Goal: Entertainment & Leisure: Consume media (video, audio)

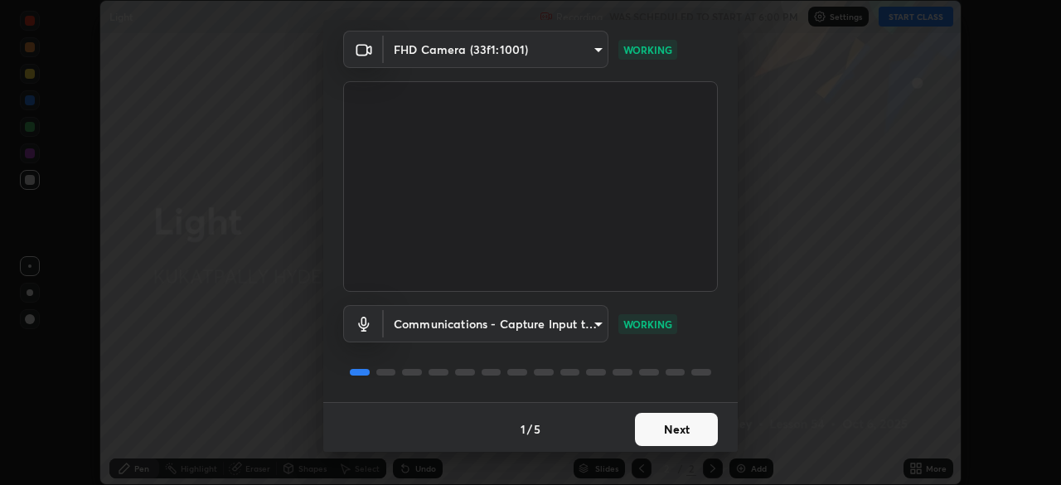
scroll to position [59, 0]
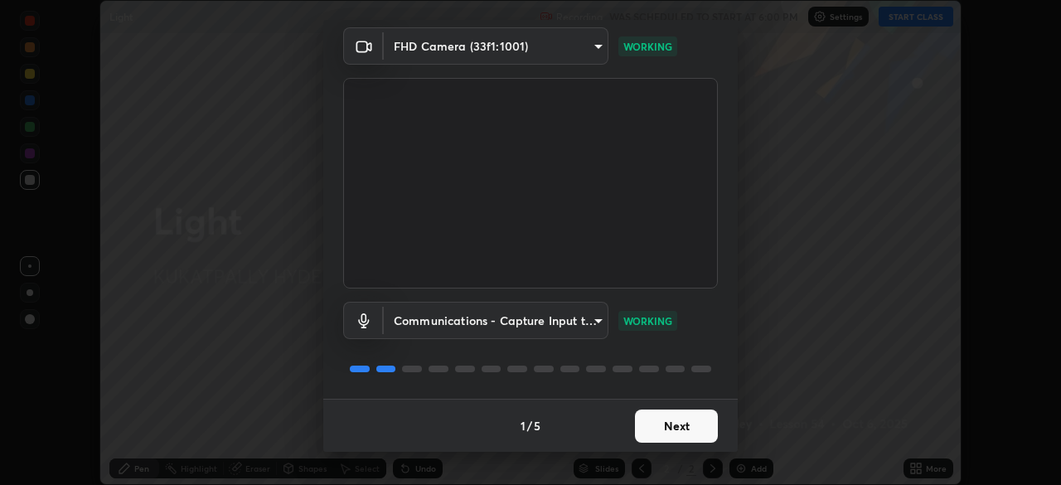
click at [655, 428] on button "Next" at bounding box center [676, 426] width 83 height 33
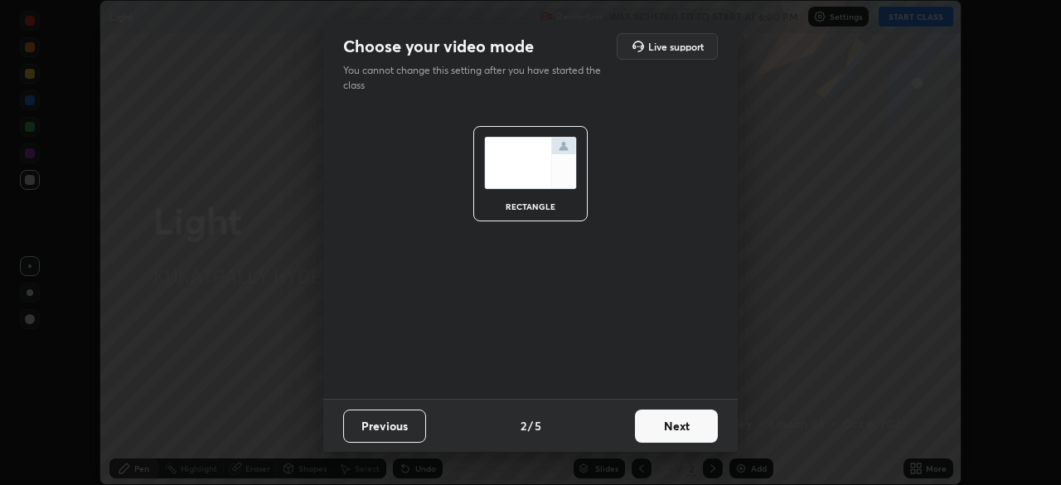
click at [653, 425] on button "Next" at bounding box center [676, 426] width 83 height 33
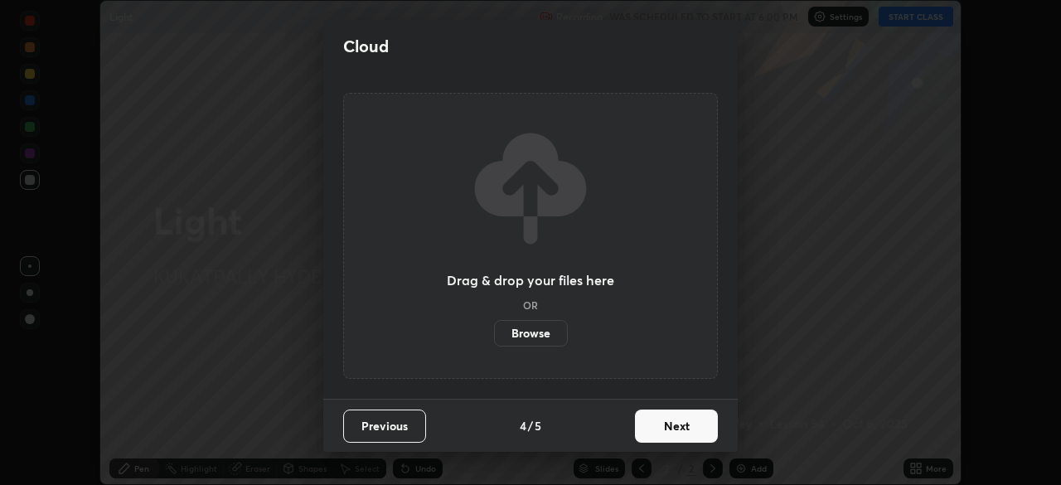
click at [650, 426] on button "Next" at bounding box center [676, 426] width 83 height 33
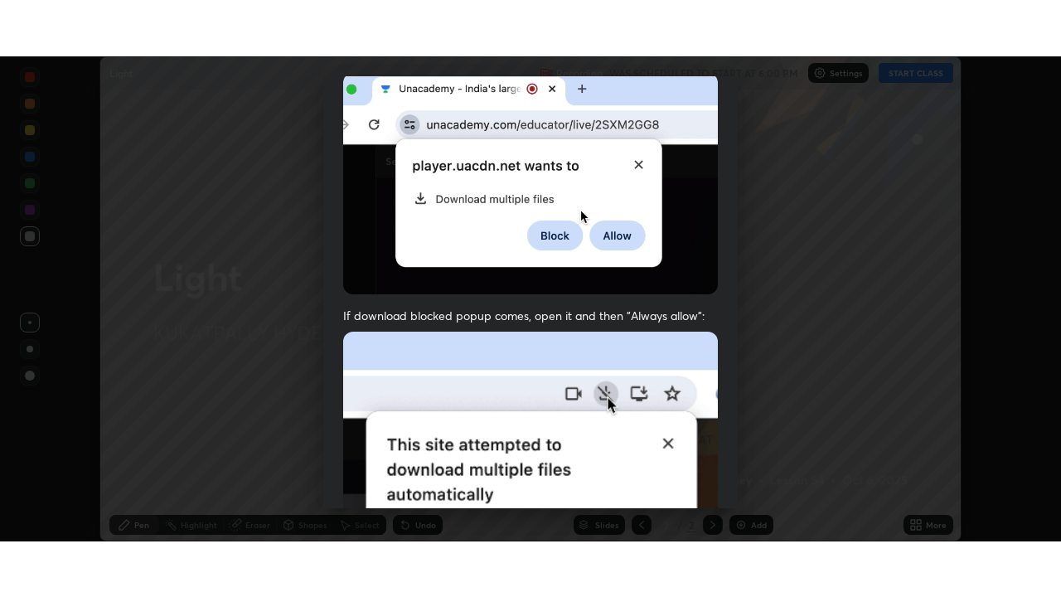
scroll to position [397, 0]
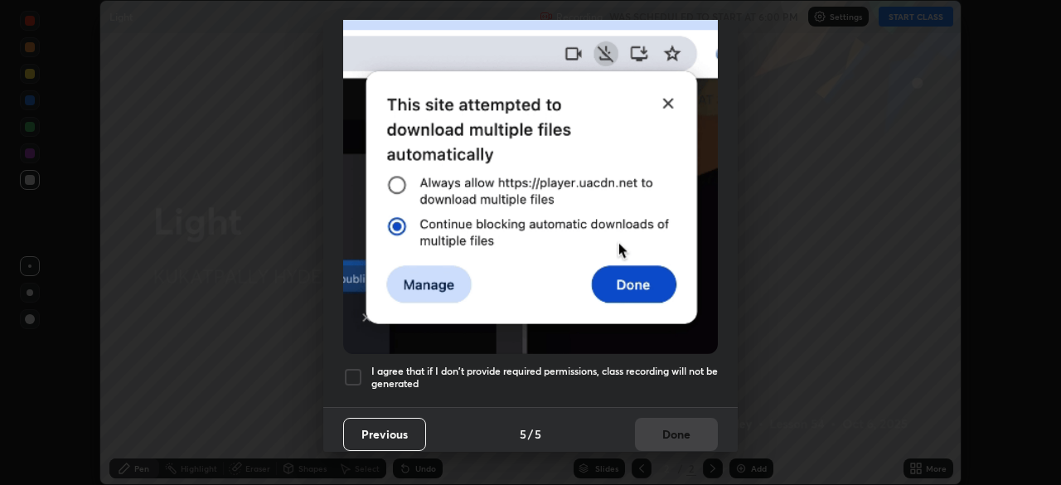
click at [350, 367] on div at bounding box center [353, 377] width 20 height 20
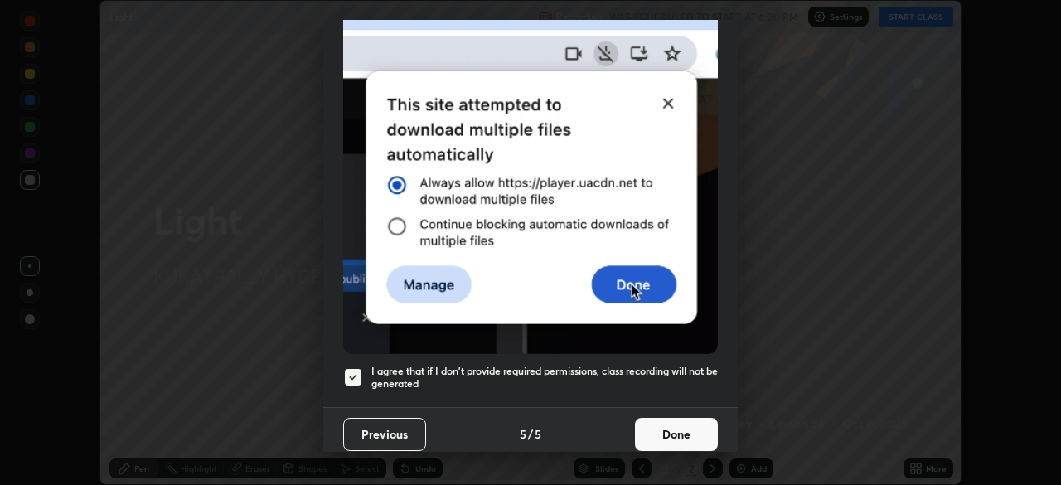
click at [655, 432] on button "Done" at bounding box center [676, 434] width 83 height 33
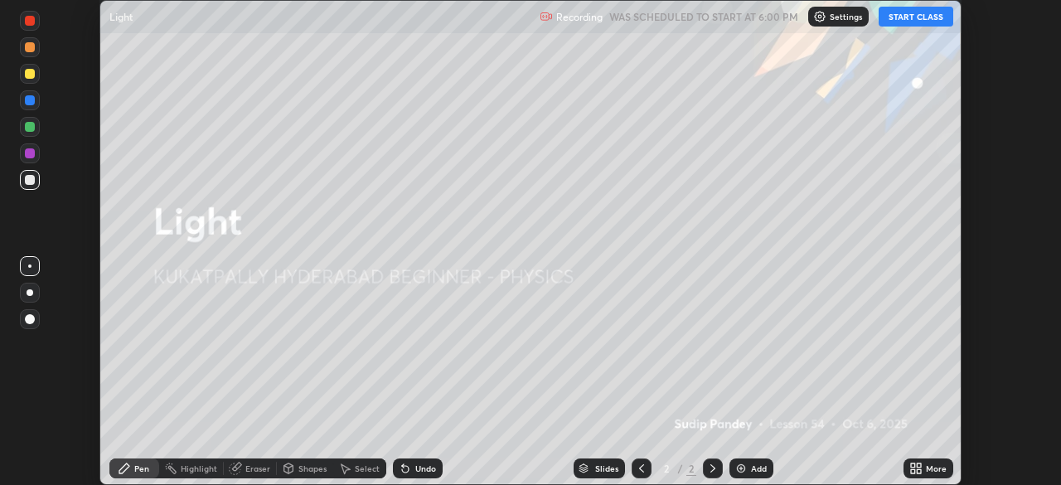
click at [907, 16] on button "START CLASS" at bounding box center [916, 17] width 75 height 20
click at [918, 470] on icon at bounding box center [919, 471] width 4 height 4
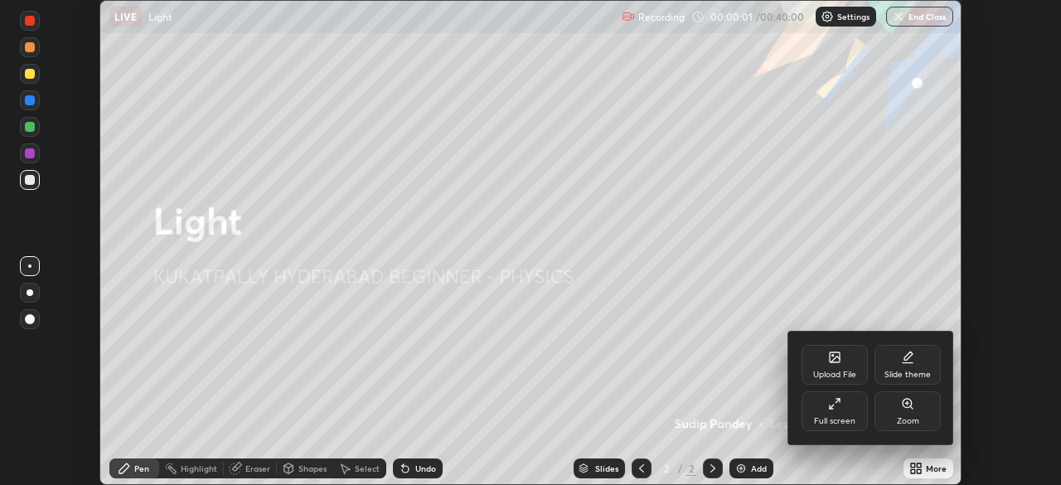
click at [836, 421] on div "Full screen" at bounding box center [834, 421] width 41 height 8
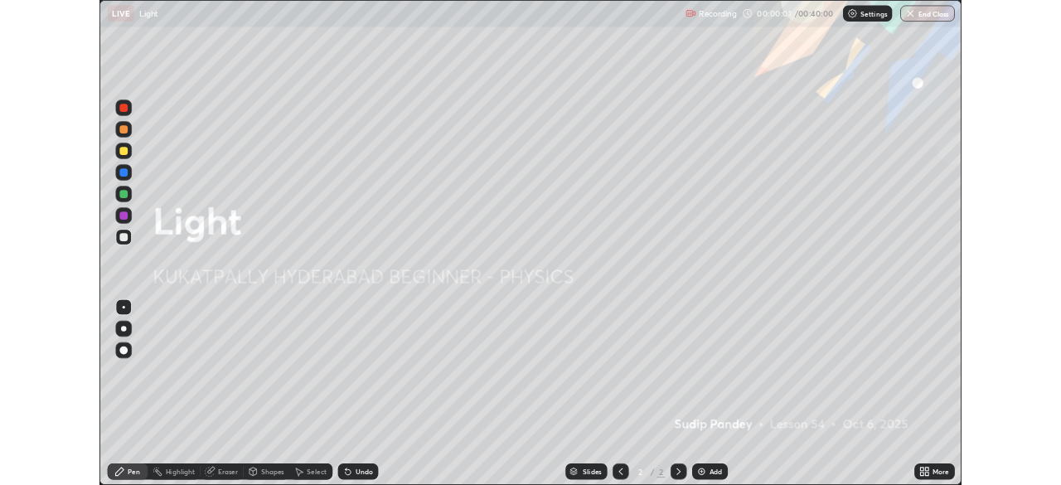
scroll to position [597, 1061]
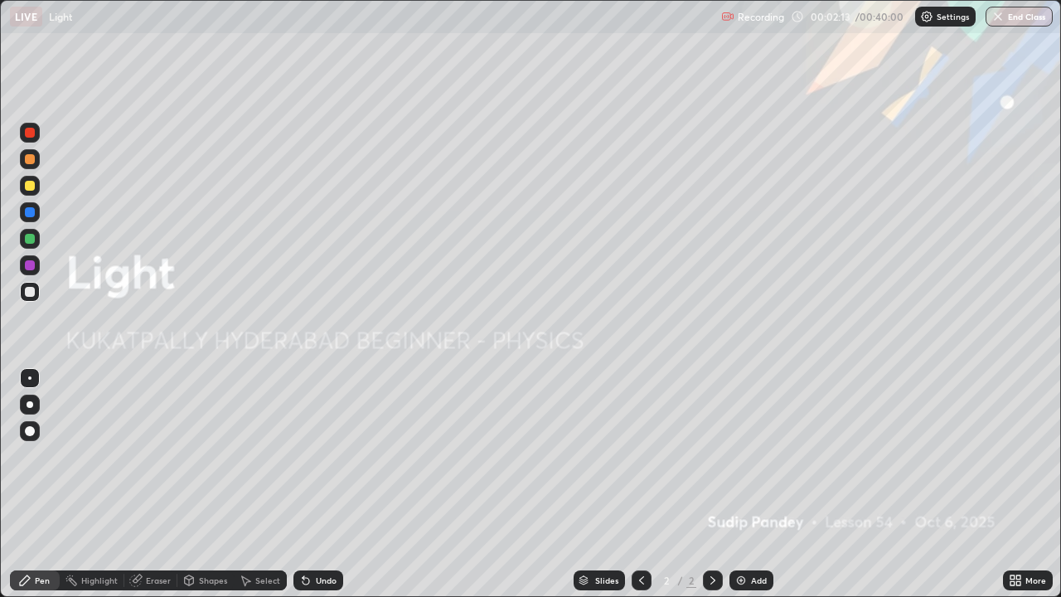
click at [755, 484] on div "Add" at bounding box center [759, 580] width 16 height 8
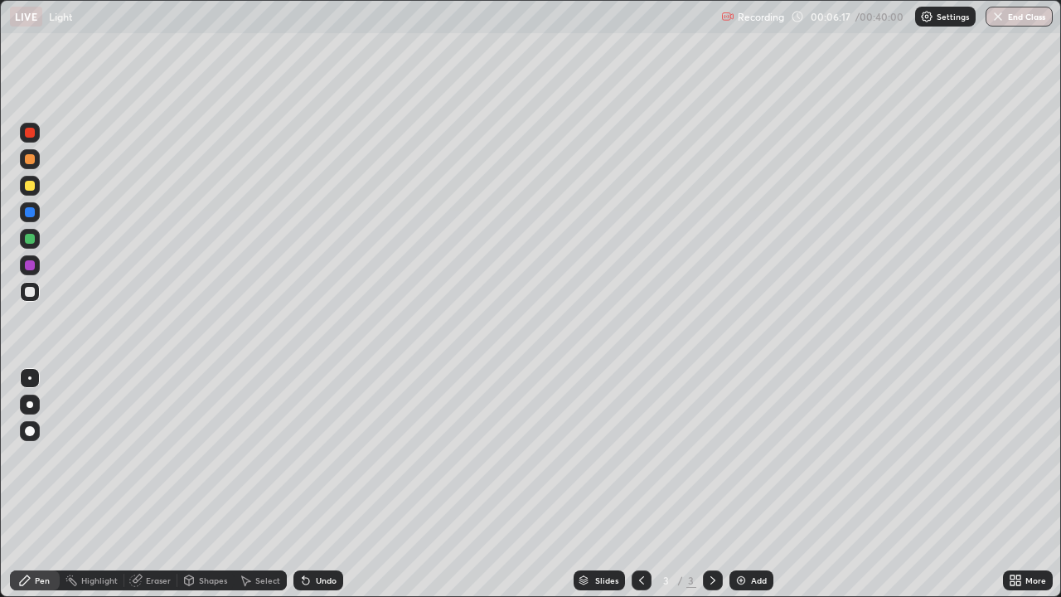
click at [738, 484] on img at bounding box center [741, 580] width 13 height 13
click at [30, 187] on div at bounding box center [30, 186] width 10 height 10
click at [34, 216] on div at bounding box center [30, 212] width 20 height 20
click at [31, 239] on div at bounding box center [30, 239] width 10 height 10
click at [30, 213] on div at bounding box center [30, 212] width 10 height 10
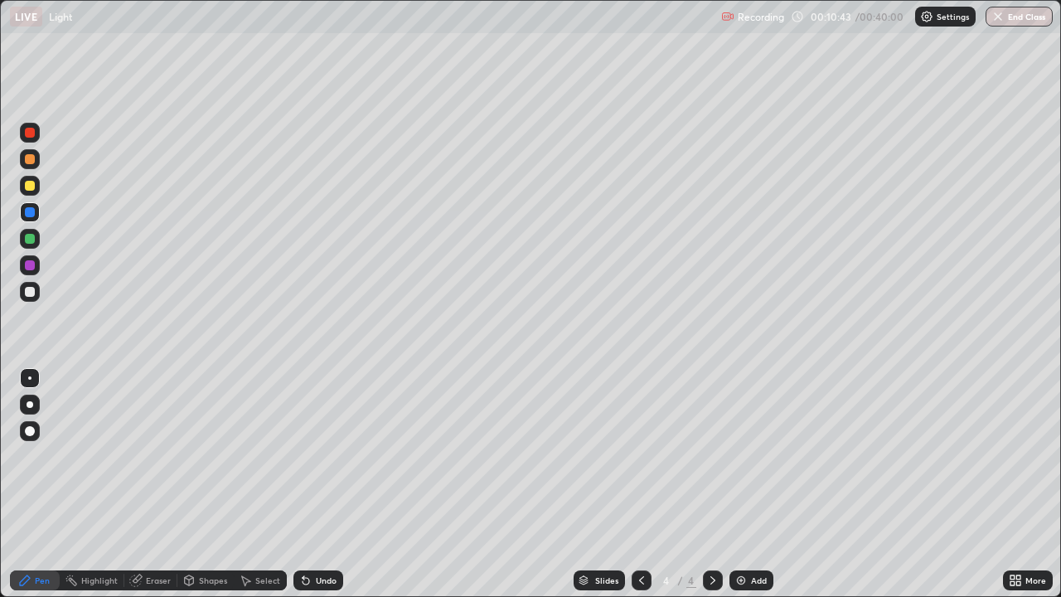
click at [32, 237] on div at bounding box center [30, 239] width 10 height 10
click at [28, 212] on div at bounding box center [30, 212] width 10 height 10
click at [30, 243] on div at bounding box center [30, 239] width 10 height 10
click at [27, 269] on div at bounding box center [30, 265] width 10 height 10
click at [28, 186] on div at bounding box center [30, 186] width 10 height 10
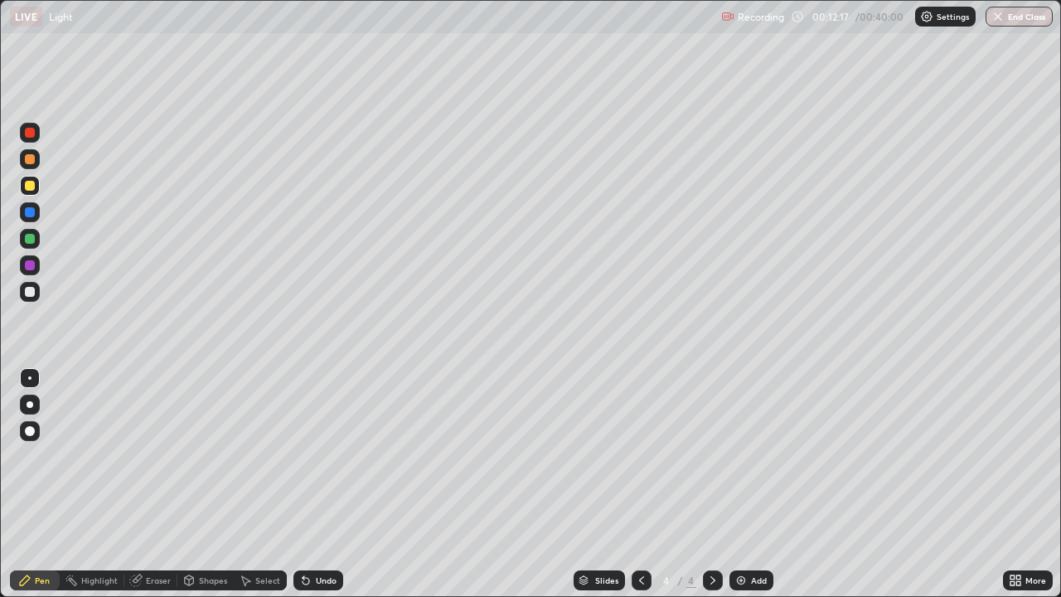
click at [30, 266] on div at bounding box center [30, 265] width 10 height 10
click at [30, 163] on div at bounding box center [30, 159] width 10 height 10
click at [34, 269] on div at bounding box center [30, 265] width 10 height 10
click at [28, 215] on div at bounding box center [30, 212] width 10 height 10
click at [321, 484] on div "Undo" at bounding box center [326, 580] width 21 height 8
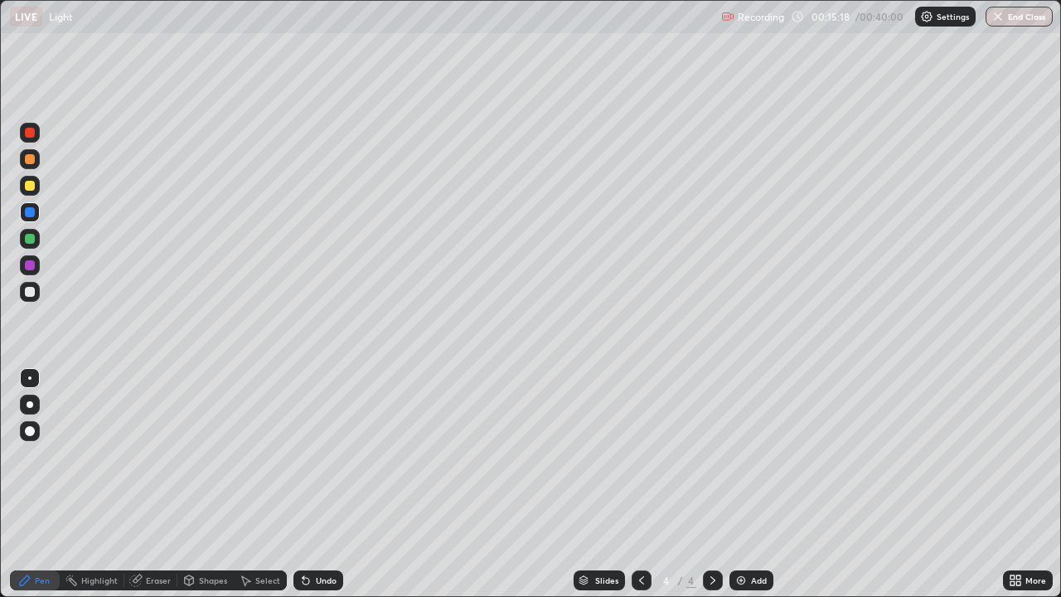
click at [320, 484] on div "Undo" at bounding box center [326, 580] width 21 height 8
click at [320, 484] on div "Undo" at bounding box center [319, 581] width 50 height 20
click at [321, 484] on div "Undo" at bounding box center [319, 581] width 50 height 20
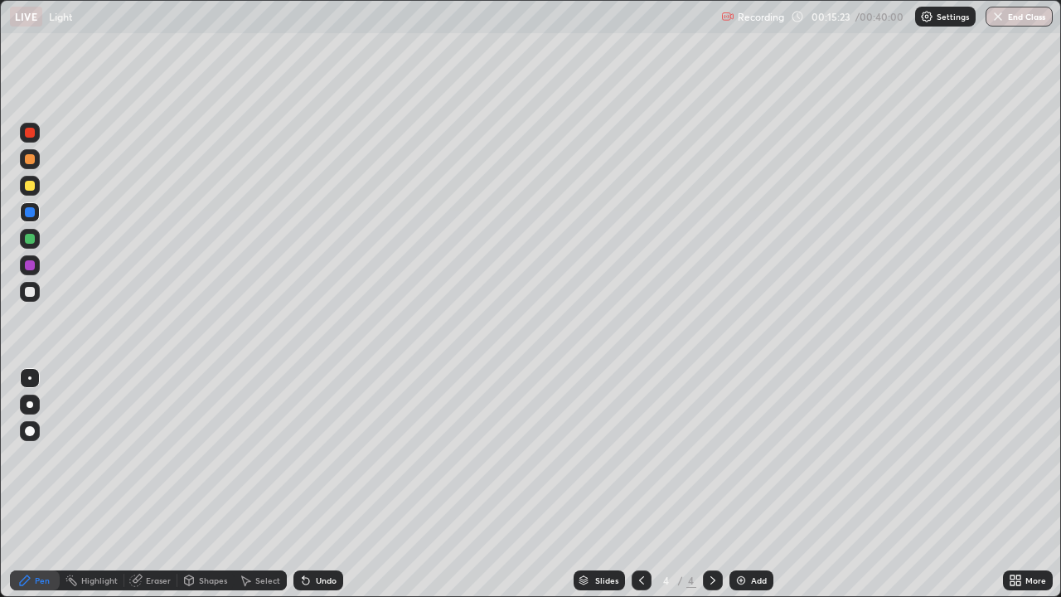
click at [844, 484] on div "Slides 4 / 4 Add" at bounding box center [673, 580] width 660 height 33
click at [899, 484] on div "Slides 4 / 4 Add" at bounding box center [673, 580] width 660 height 33
click at [906, 484] on div "Slides 4 / 4 Add" at bounding box center [673, 580] width 660 height 33
click at [1020, 484] on div "More" at bounding box center [1028, 580] width 50 height 33
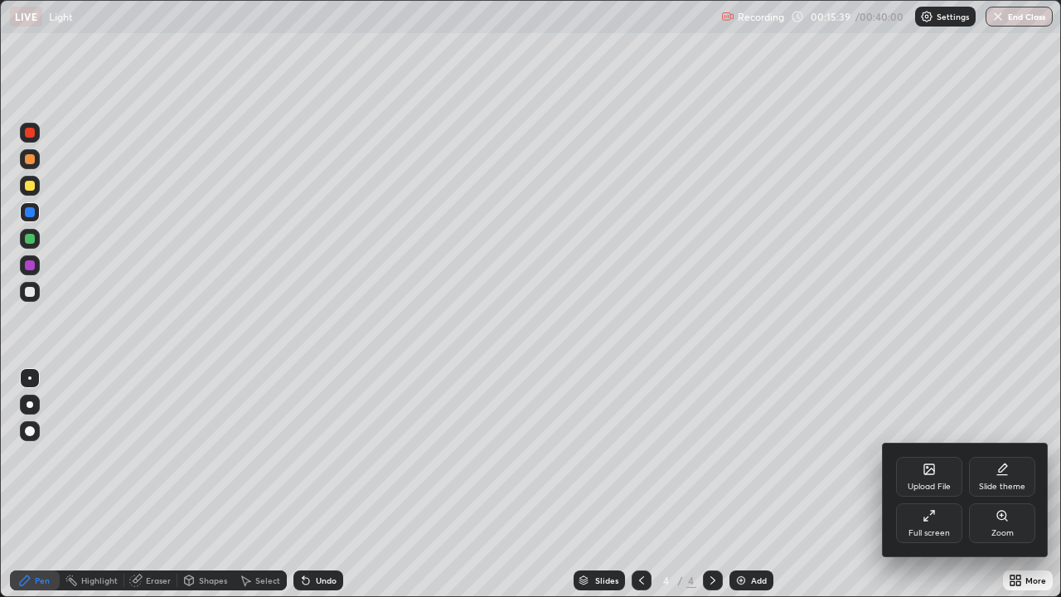
click at [1021, 402] on div at bounding box center [530, 298] width 1061 height 597
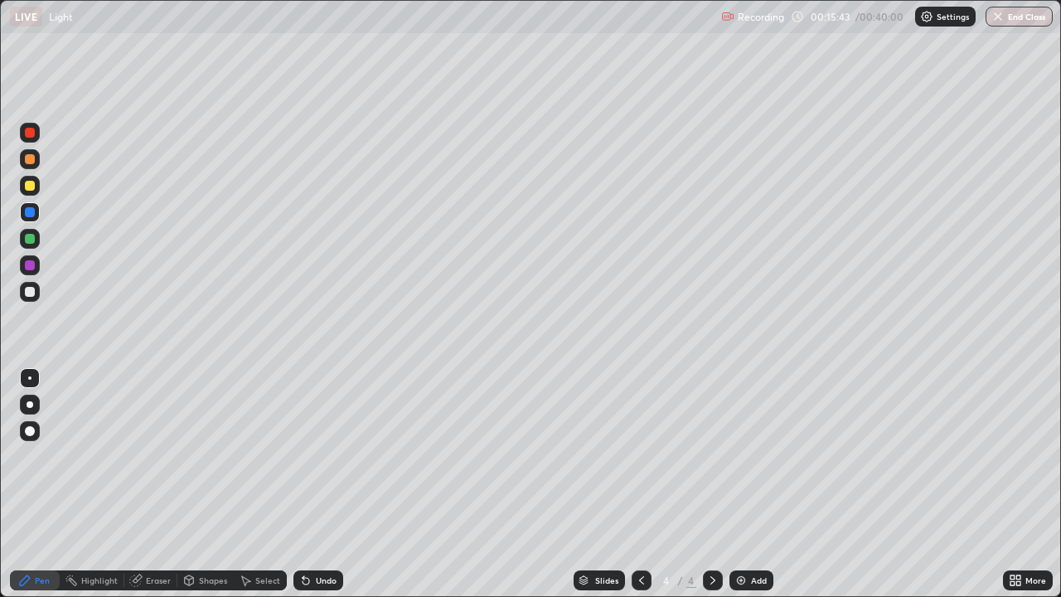
click at [328, 484] on div "Undo" at bounding box center [319, 581] width 50 height 20
click at [1046, 484] on div "More" at bounding box center [1028, 580] width 50 height 33
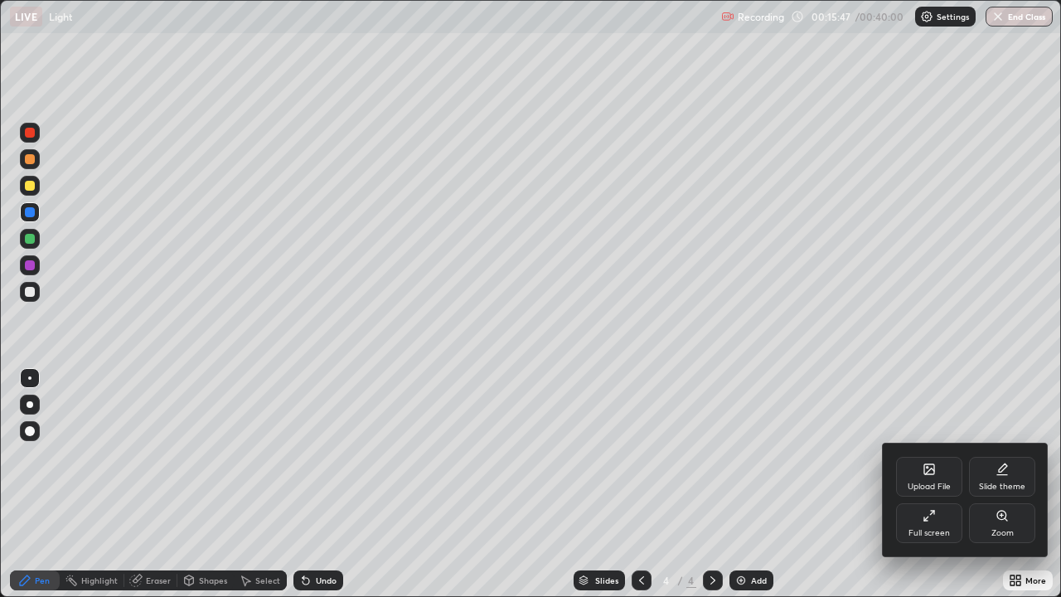
click at [1055, 484] on div at bounding box center [530, 298] width 1061 height 597
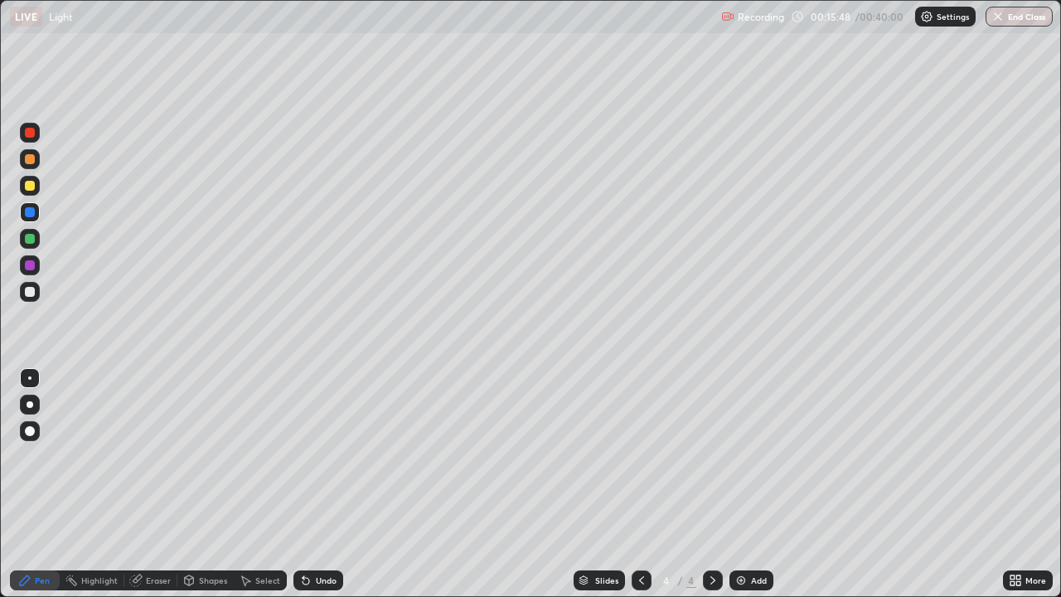
click at [1046, 484] on div "More" at bounding box center [1028, 580] width 50 height 33
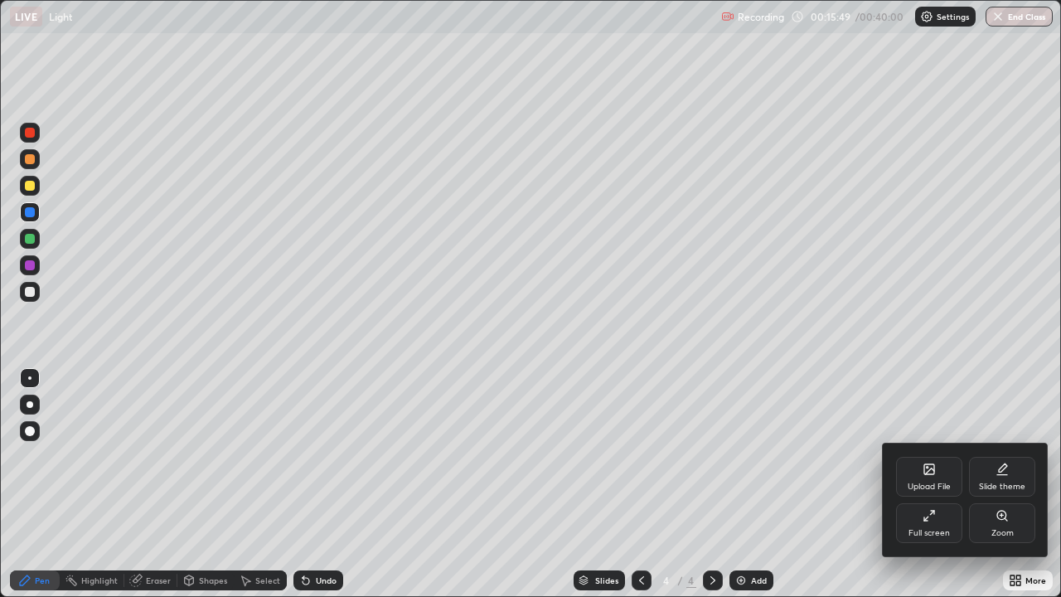
click at [998, 372] on div at bounding box center [530, 298] width 1061 height 597
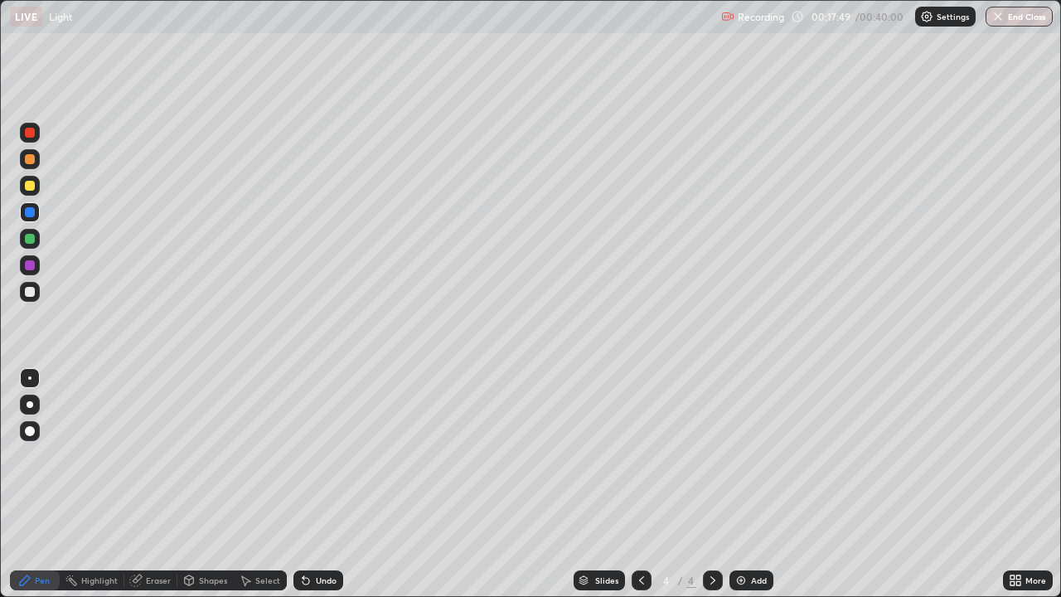
click at [739, 484] on img at bounding box center [741, 580] width 13 height 13
click at [32, 187] on div at bounding box center [30, 186] width 10 height 10
click at [27, 214] on div at bounding box center [30, 212] width 10 height 10
click at [29, 240] on div at bounding box center [30, 239] width 10 height 10
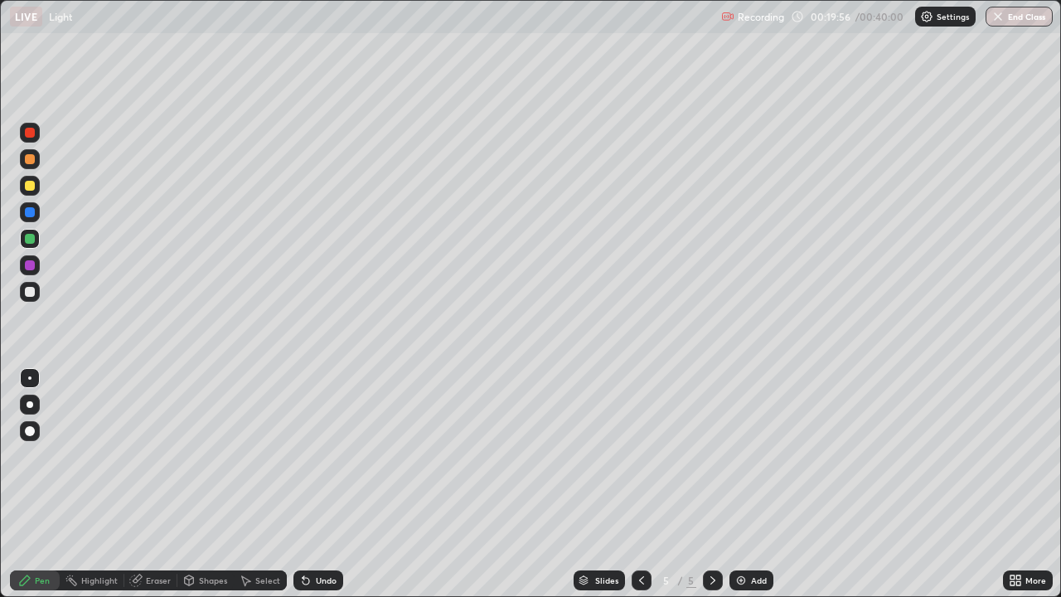
click at [28, 187] on div at bounding box center [30, 186] width 10 height 10
click at [30, 240] on div at bounding box center [30, 239] width 10 height 10
click at [26, 209] on div at bounding box center [30, 212] width 10 height 10
click at [751, 484] on div "Add" at bounding box center [759, 580] width 16 height 8
click at [31, 185] on div at bounding box center [30, 186] width 10 height 10
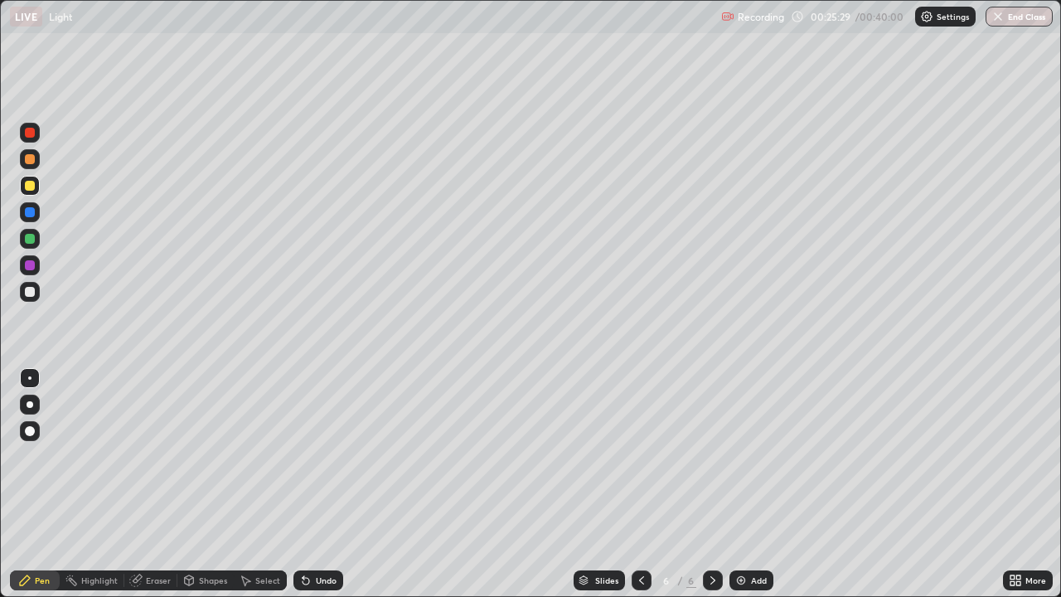
click at [37, 134] on div at bounding box center [30, 133] width 20 height 20
click at [30, 187] on div at bounding box center [30, 186] width 10 height 10
click at [313, 484] on div "Undo" at bounding box center [319, 581] width 50 height 20
click at [312, 484] on div "Undo" at bounding box center [319, 581] width 50 height 20
click at [311, 484] on div "Undo" at bounding box center [319, 581] width 50 height 20
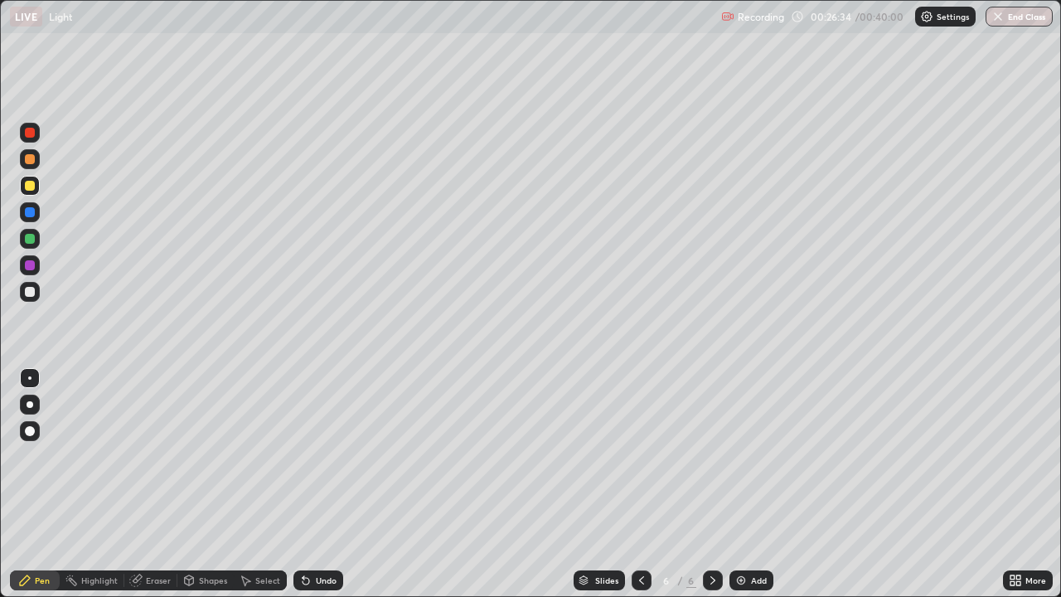
click at [310, 484] on div "Undo" at bounding box center [319, 581] width 50 height 20
click at [311, 484] on div "Undo" at bounding box center [319, 581] width 50 height 20
click at [27, 137] on div at bounding box center [30, 133] width 10 height 10
click at [27, 211] on div at bounding box center [30, 212] width 10 height 10
click at [29, 186] on div at bounding box center [30, 186] width 10 height 10
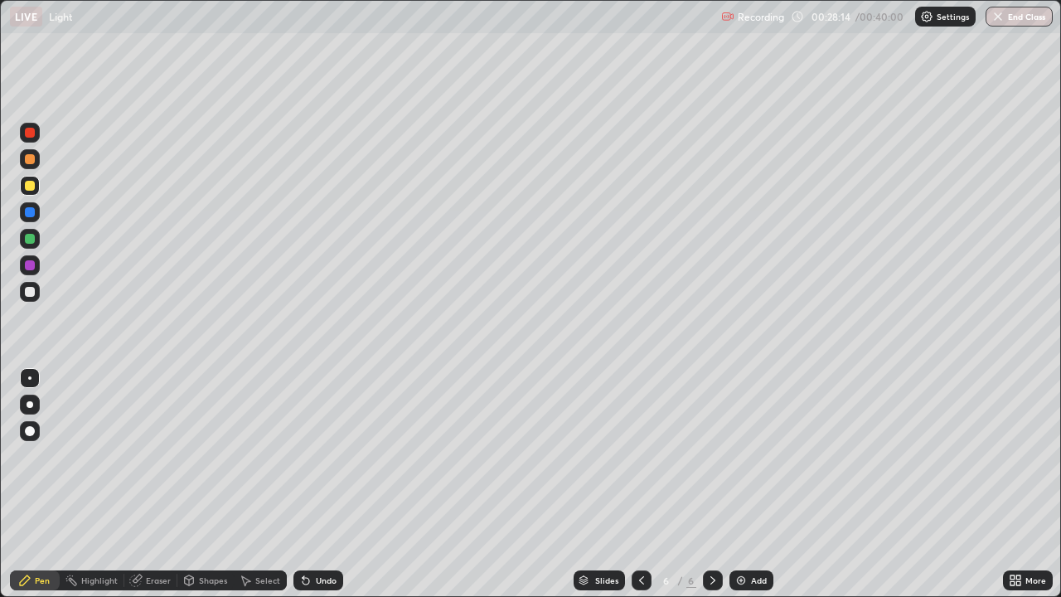
click at [31, 133] on div at bounding box center [30, 133] width 10 height 10
click at [31, 188] on div at bounding box center [30, 186] width 10 height 10
click at [754, 484] on div "Add" at bounding box center [759, 580] width 16 height 8
click at [27, 211] on div at bounding box center [30, 212] width 10 height 10
click at [27, 241] on div at bounding box center [30, 239] width 10 height 10
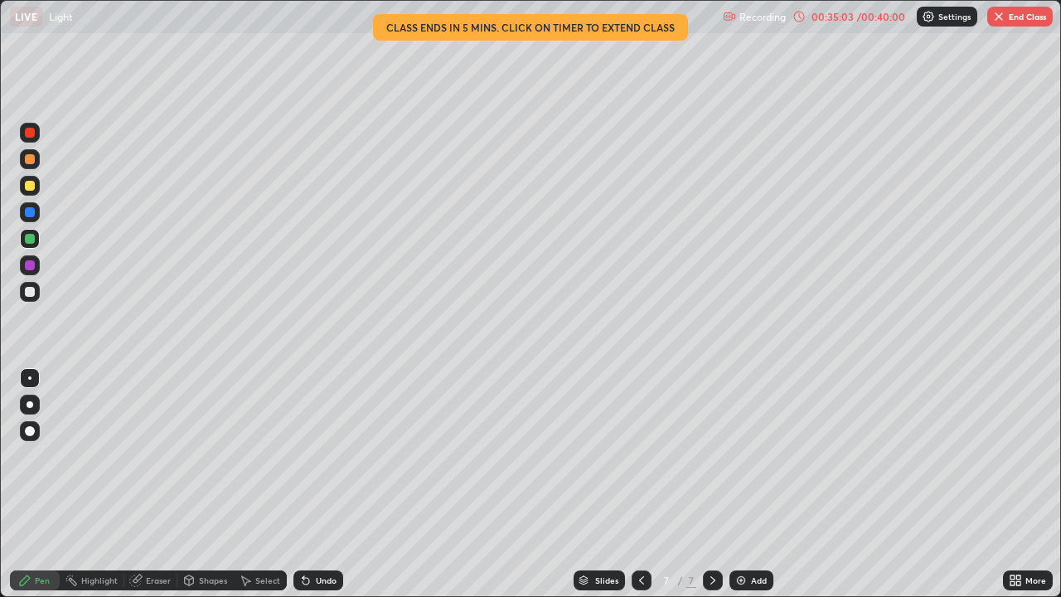
click at [32, 261] on div at bounding box center [30, 265] width 10 height 10
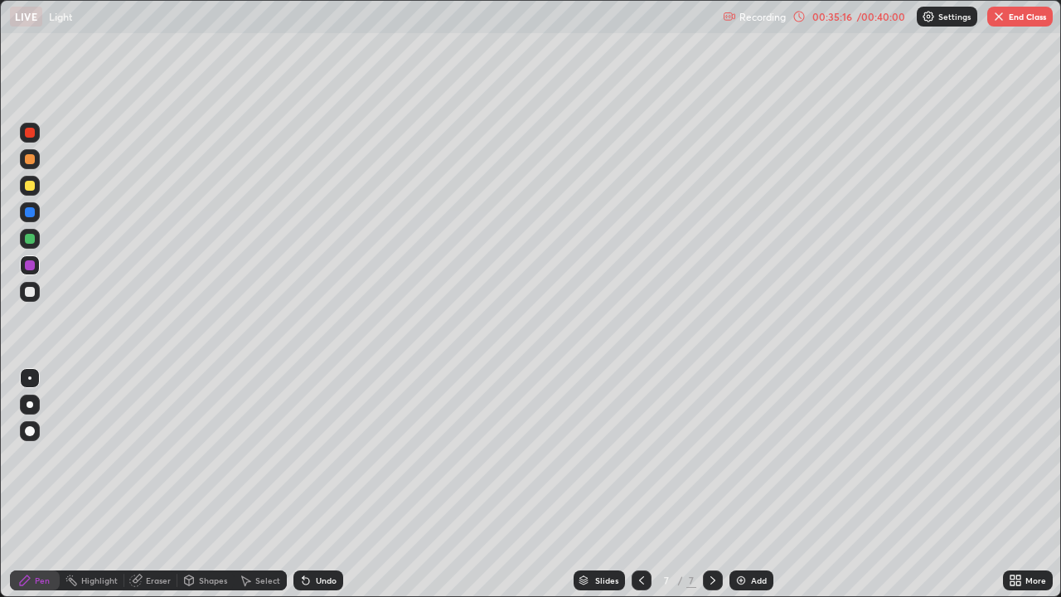
click at [27, 241] on div at bounding box center [30, 239] width 10 height 10
click at [316, 484] on div "Undo" at bounding box center [326, 580] width 21 height 8
click at [294, 484] on div "Undo" at bounding box center [319, 581] width 50 height 20
click at [313, 484] on div "Undo" at bounding box center [319, 581] width 50 height 20
click at [318, 484] on div "Undo" at bounding box center [319, 581] width 50 height 20
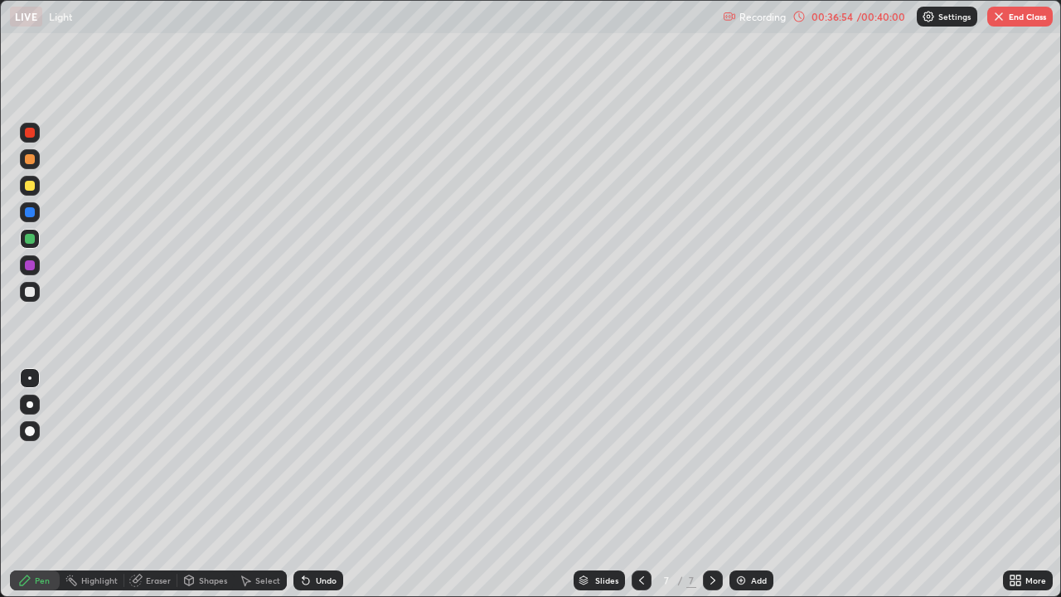
click at [28, 186] on div at bounding box center [30, 186] width 10 height 10
click at [303, 484] on icon at bounding box center [305, 580] width 13 height 13
click at [304, 484] on div "Undo" at bounding box center [319, 581] width 50 height 20
click at [306, 484] on icon at bounding box center [306, 581] width 7 height 7
click at [303, 484] on icon at bounding box center [306, 581] width 7 height 7
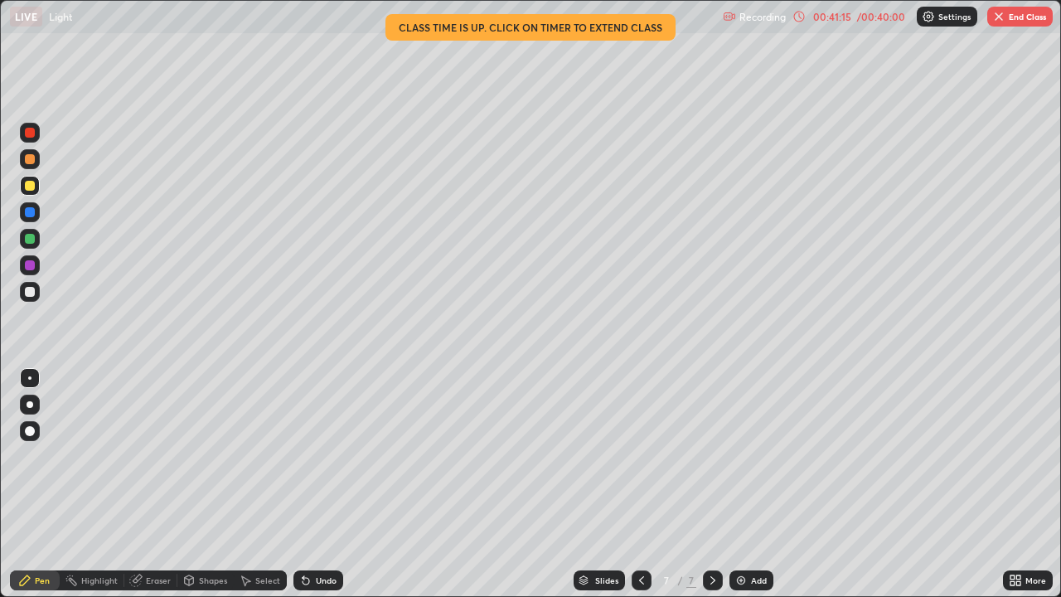
click at [1039, 24] on button "End Class" at bounding box center [1021, 17] width 66 height 20
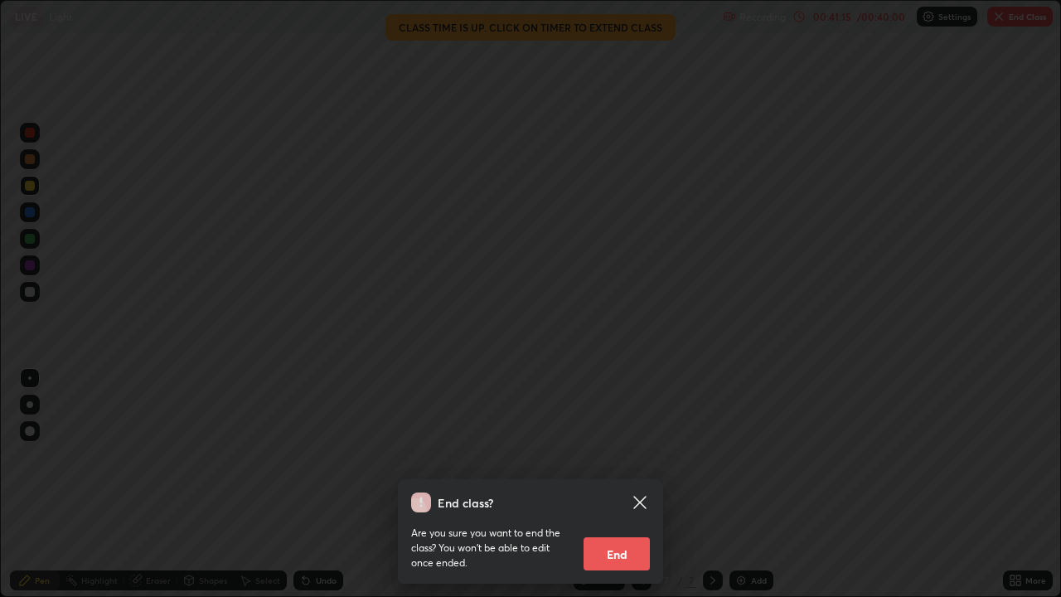
click at [1027, 17] on div "End class? Are you sure you want to end the class? You won’t be able to edit on…" at bounding box center [530, 298] width 1061 height 597
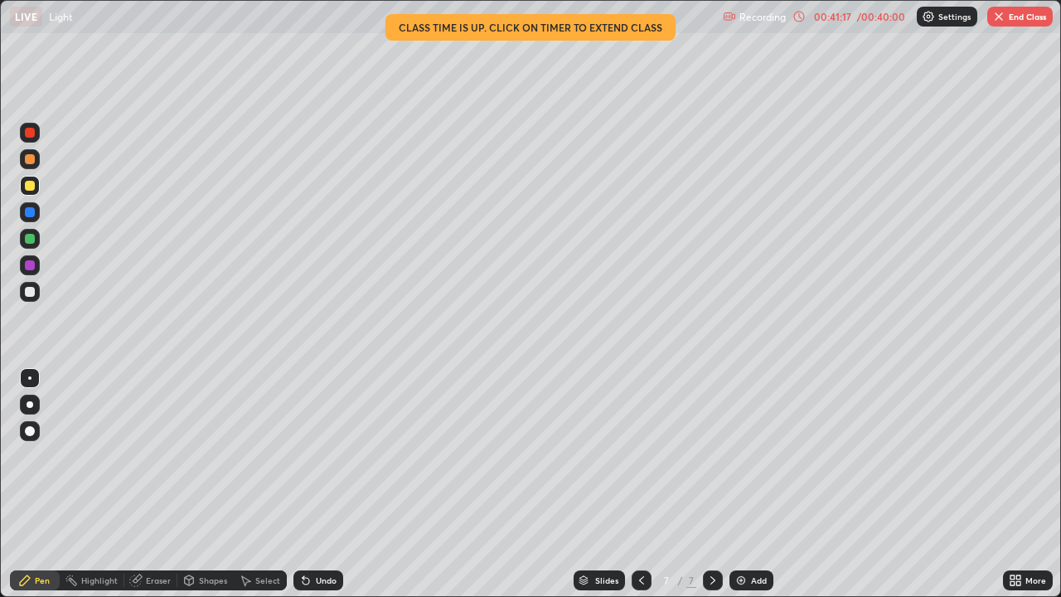
click at [1037, 13] on button "End Class" at bounding box center [1021, 17] width 66 height 20
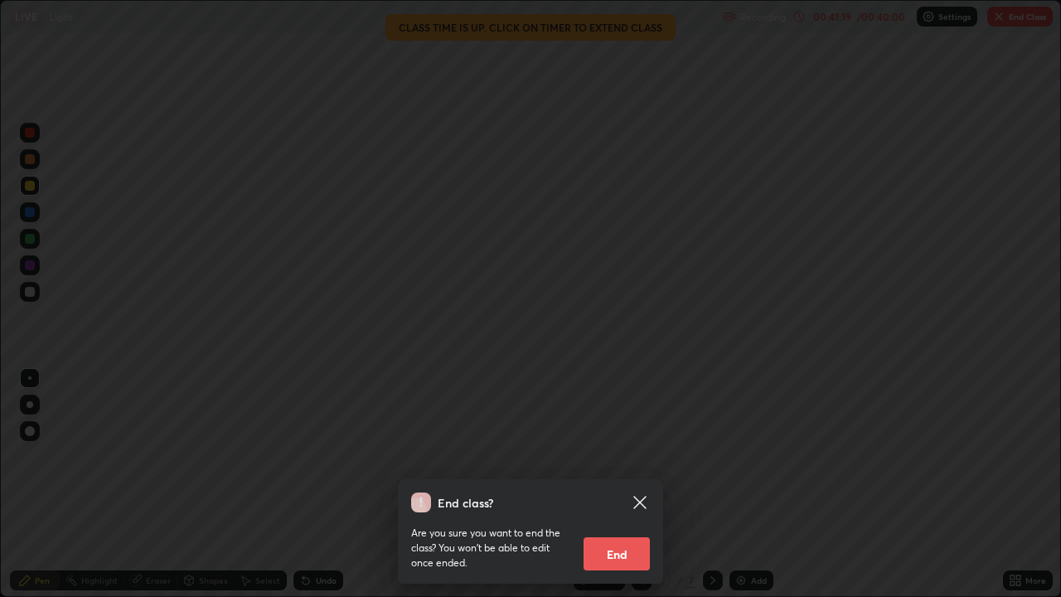
click at [610, 484] on button "End" at bounding box center [617, 553] width 66 height 33
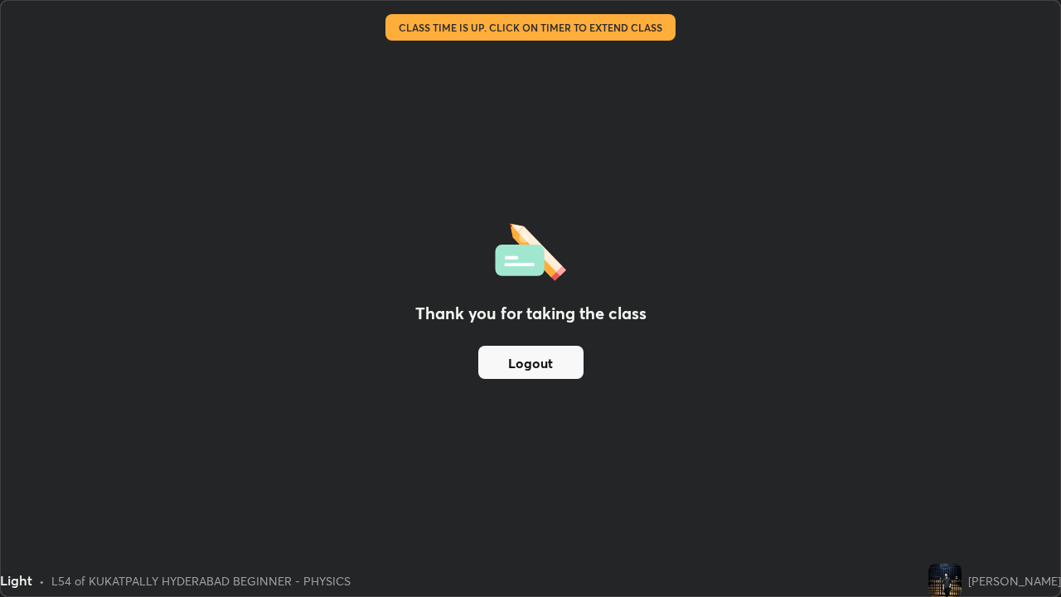
click at [537, 364] on button "Logout" at bounding box center [530, 362] width 105 height 33
click at [552, 364] on button "Logout" at bounding box center [530, 362] width 105 height 33
click at [563, 359] on button "Logout" at bounding box center [530, 362] width 105 height 33
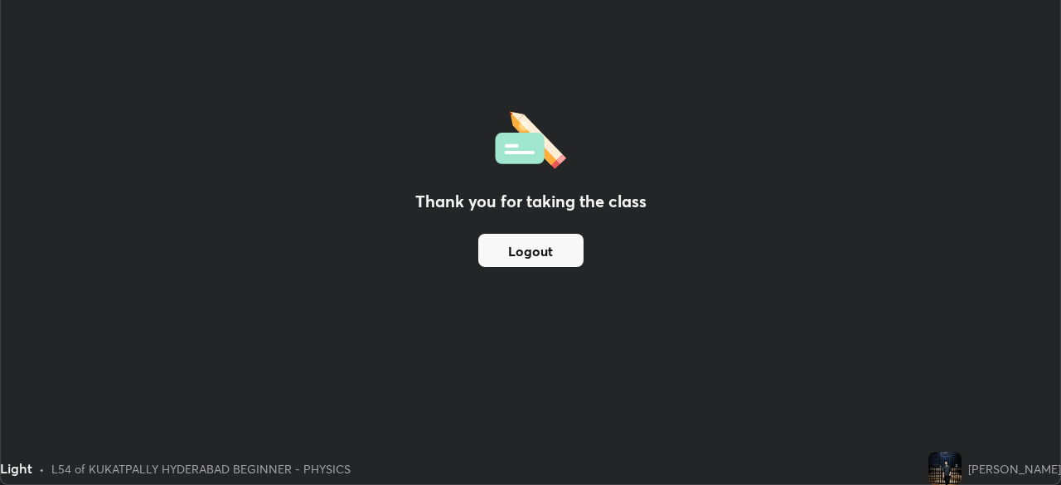
scroll to position [82437, 81861]
